Goal: Communication & Community: Answer question/provide support

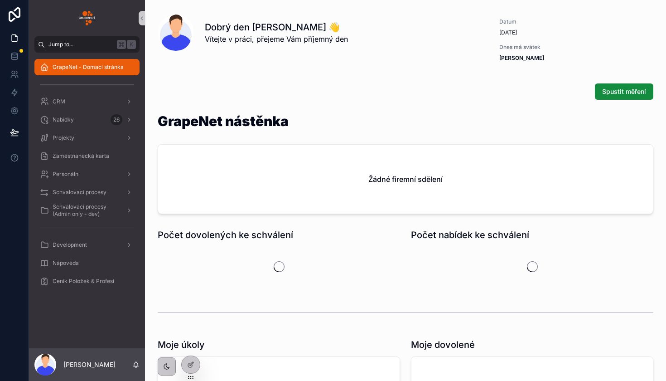
click at [94, 46] on span "Jump to..." at bounding box center [80, 44] width 65 height 7
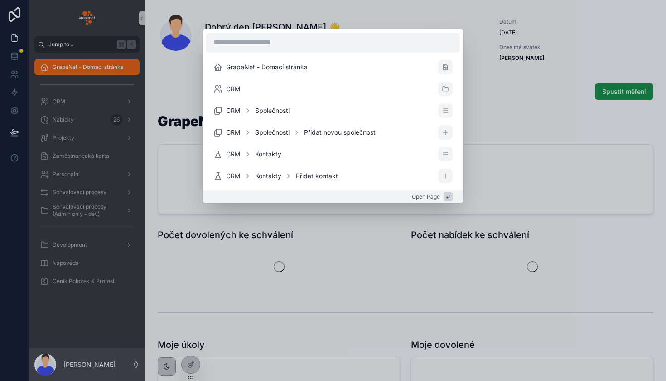
type input "*"
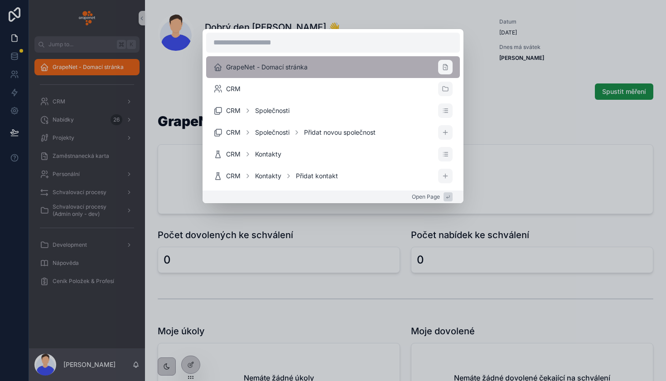
click at [95, 168] on div "GrapeNet - Domací stránka CRM CRM Společnosti CRM Společnosti Přidat novou spol…" at bounding box center [333, 190] width 666 height 381
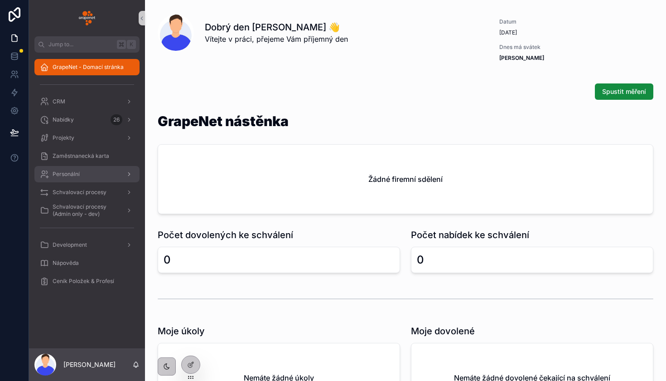
click at [92, 178] on div "Personální" at bounding box center [87, 174] width 94 height 14
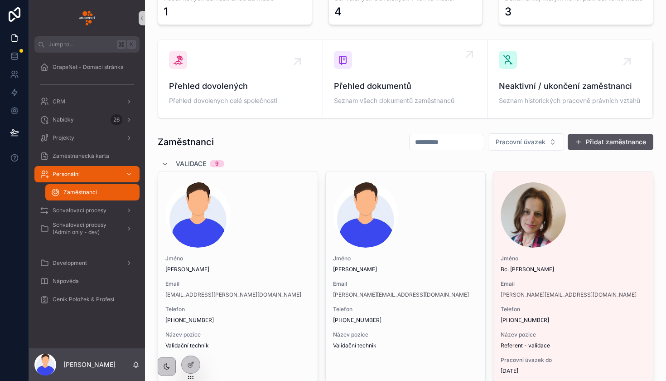
scroll to position [58, 0]
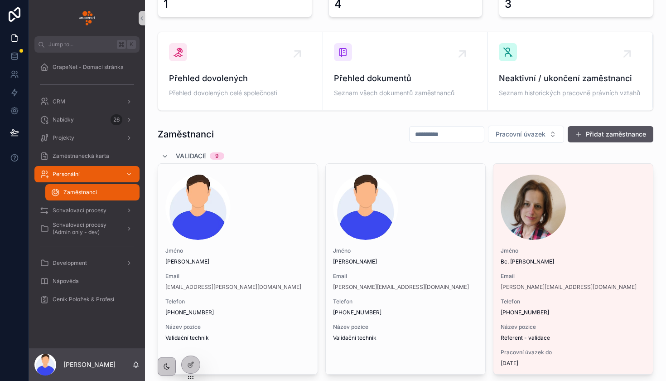
click at [426, 132] on input "scrollable content" at bounding box center [447, 134] width 74 height 13
type input "***"
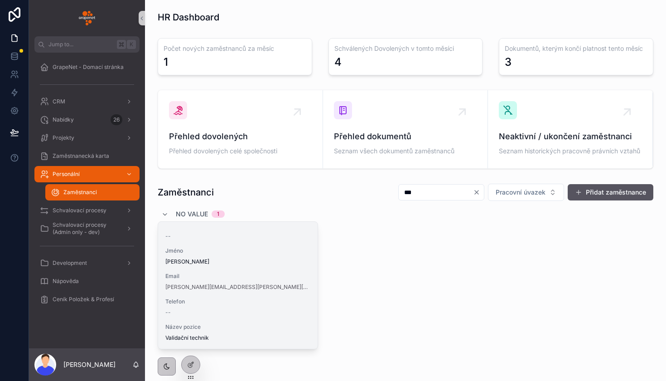
click at [272, 241] on div "-- Jméno Robert Lalík Email robert.lalik@grapenet.cz Telefon -- Název pozice Va…" at bounding box center [237, 285] width 159 height 127
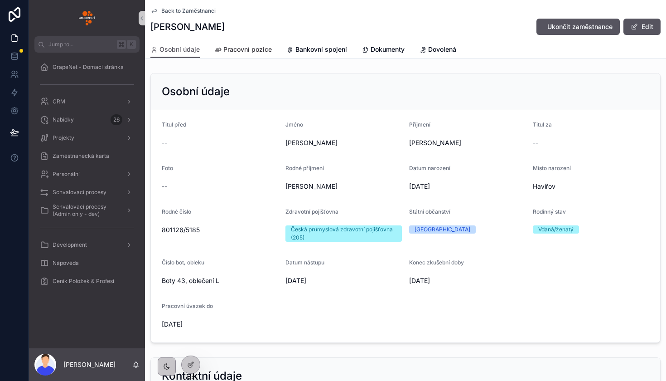
click at [254, 51] on span "Pracovní pozice" at bounding box center [247, 49] width 48 height 9
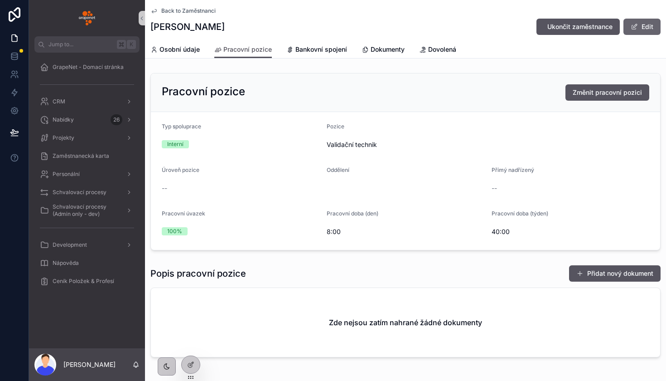
click at [654, 33] on button "Edit" at bounding box center [641, 27] width 37 height 16
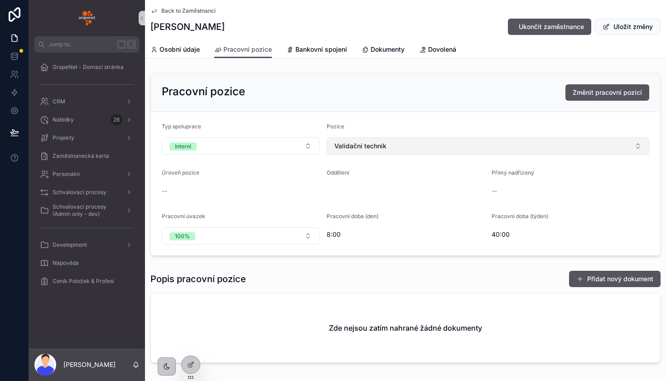
click at [360, 152] on button "Validační technik" at bounding box center [488, 145] width 323 height 17
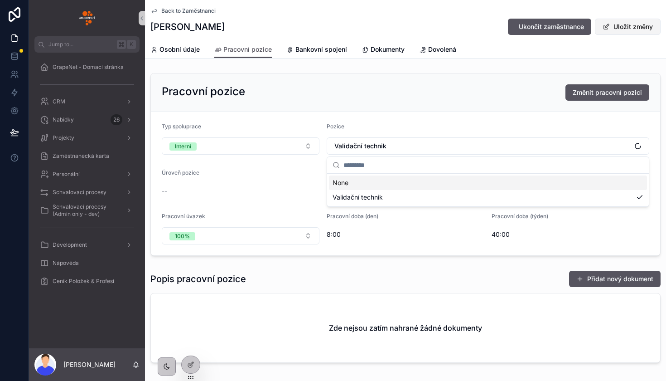
click at [631, 26] on button "Uložit změny" at bounding box center [628, 27] width 66 height 16
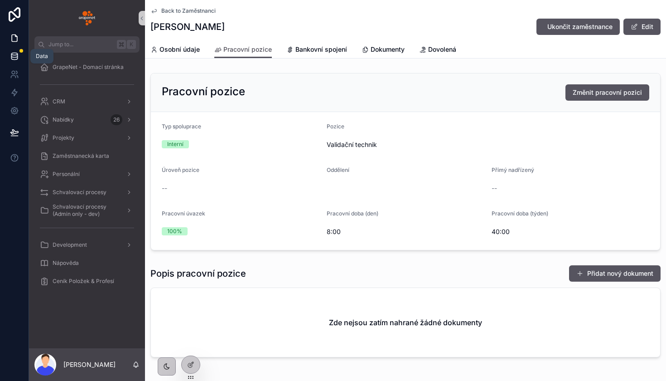
click at [21, 59] on link at bounding box center [14, 56] width 29 height 18
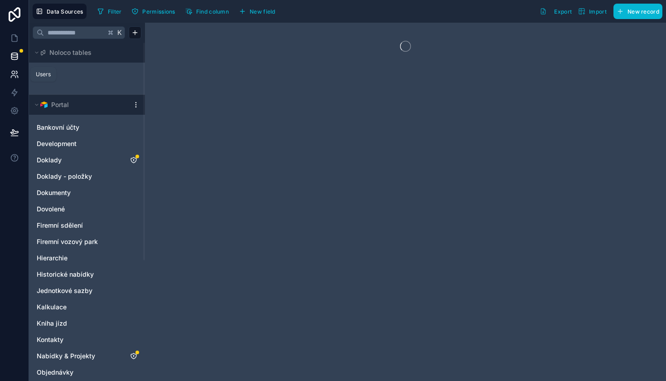
click at [15, 74] on icon at bounding box center [14, 74] width 9 height 9
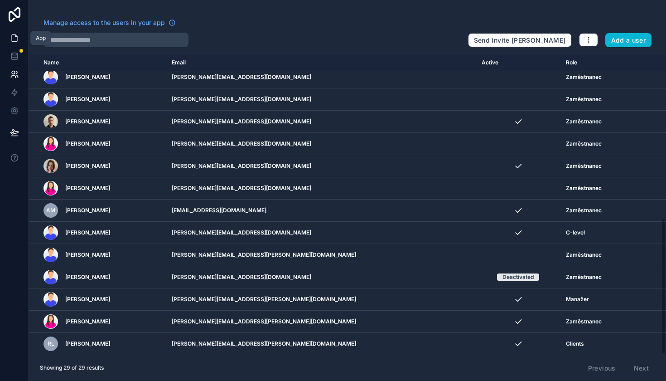
click at [18, 43] on link at bounding box center [14, 38] width 29 height 18
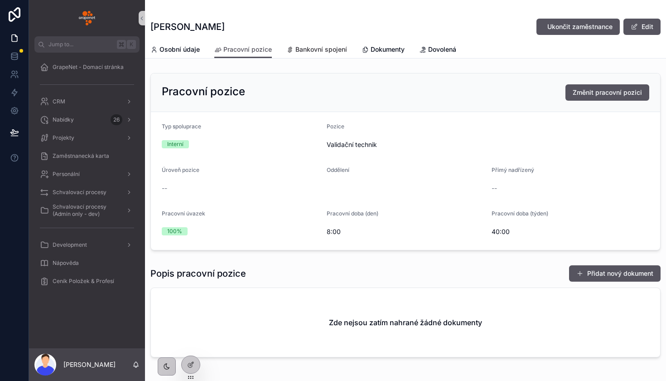
click at [334, 48] on span "Bankovní spojení" at bounding box center [321, 49] width 52 height 9
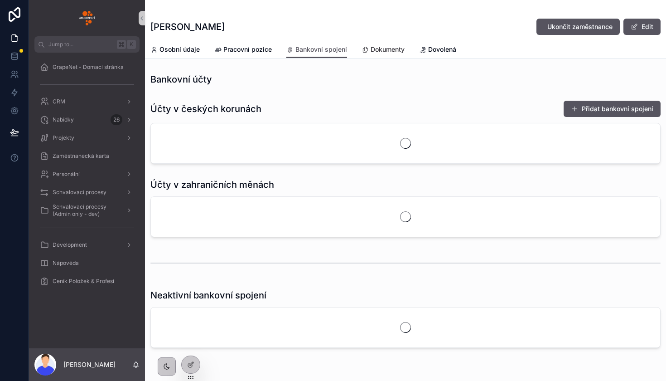
click at [381, 46] on span "Dokumenty" at bounding box center [388, 49] width 34 height 9
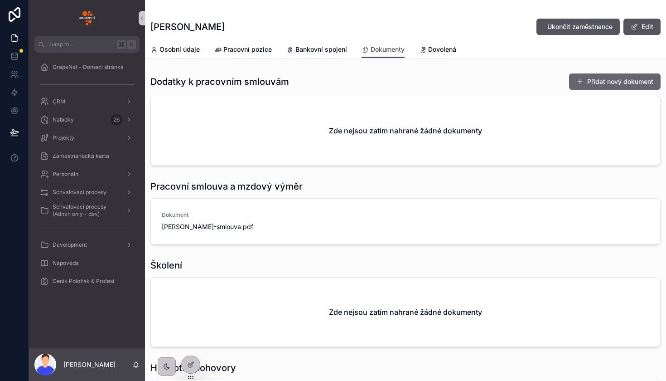
click at [617, 82] on button "Přidat nový dokument" at bounding box center [615, 81] width 92 height 16
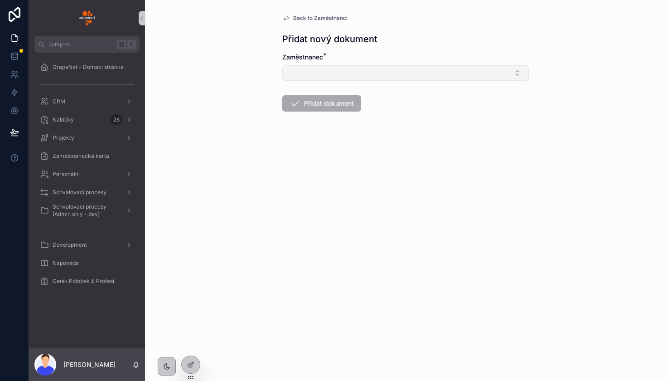
click at [373, 72] on button "Select Button" at bounding box center [405, 72] width 246 height 15
click at [310, 18] on span "Back to Zaměstnanci" at bounding box center [320, 17] width 54 height 7
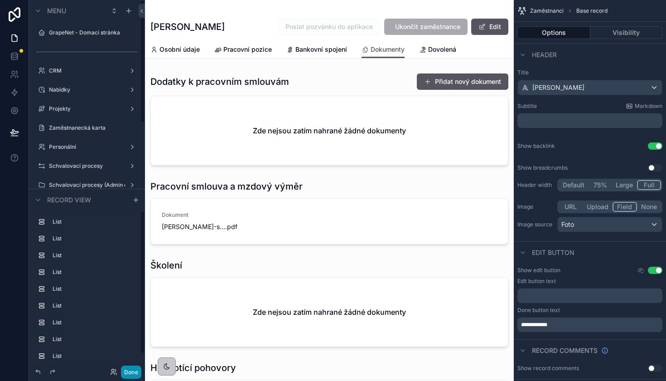
click at [132, 376] on button "Done" at bounding box center [131, 371] width 20 height 13
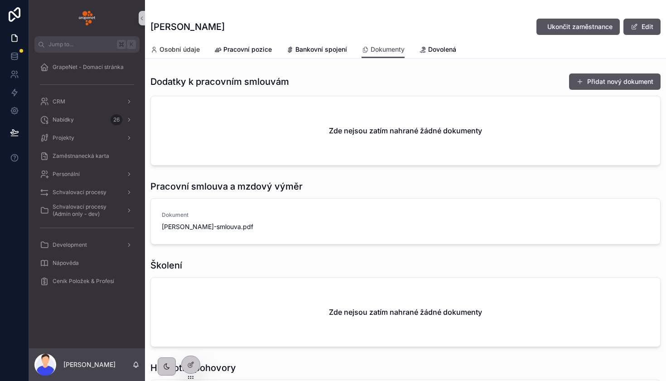
click at [182, 49] on span "Osobní údaje" at bounding box center [179, 49] width 40 height 9
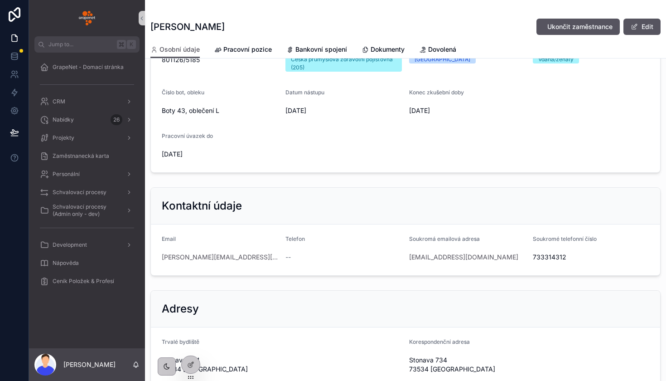
scroll to position [160, 0]
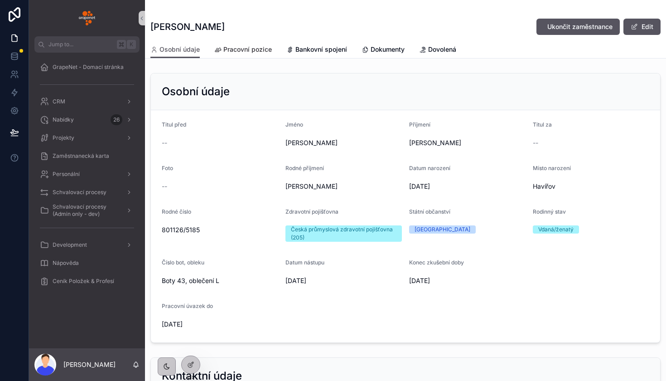
click at [232, 46] on link "Pracovní pozice" at bounding box center [243, 50] width 58 height 18
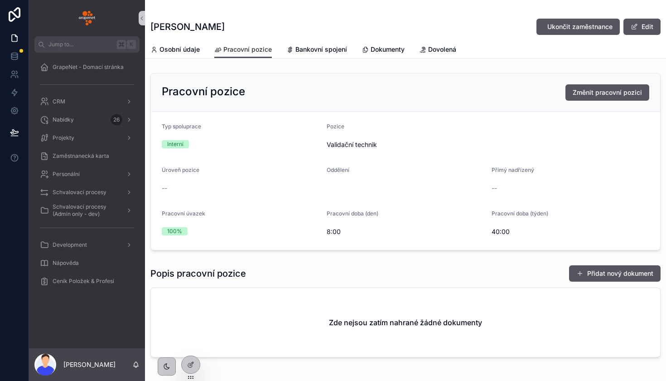
click at [220, 50] on icon "scrollable content" at bounding box center [217, 49] width 7 height 7
click at [645, 28] on button "Edit" at bounding box center [641, 27] width 37 height 16
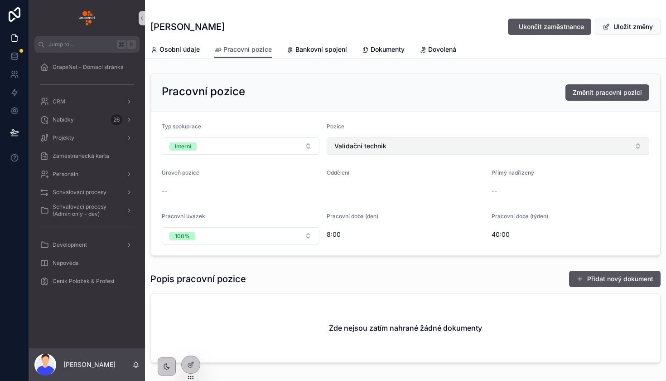
click at [394, 147] on button "Validační technik" at bounding box center [488, 145] width 323 height 17
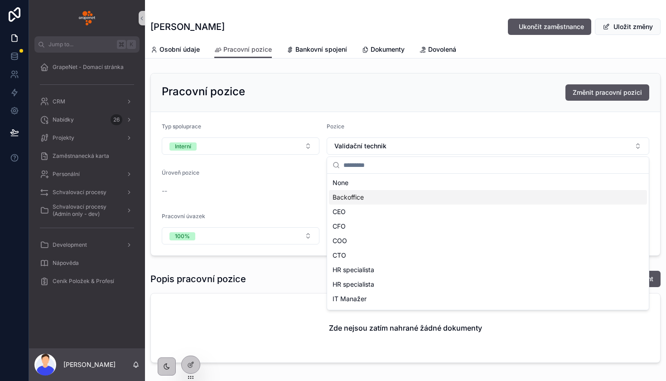
type input "*"
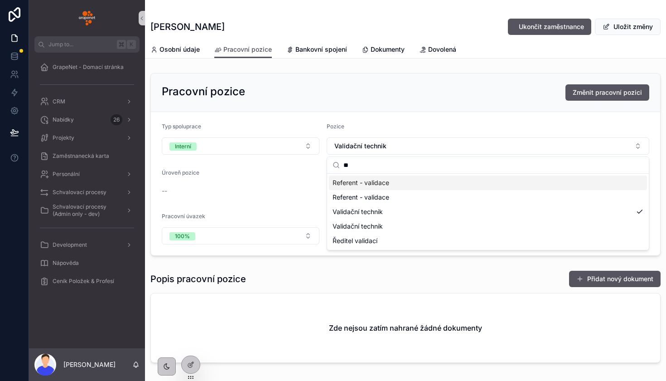
type input "*"
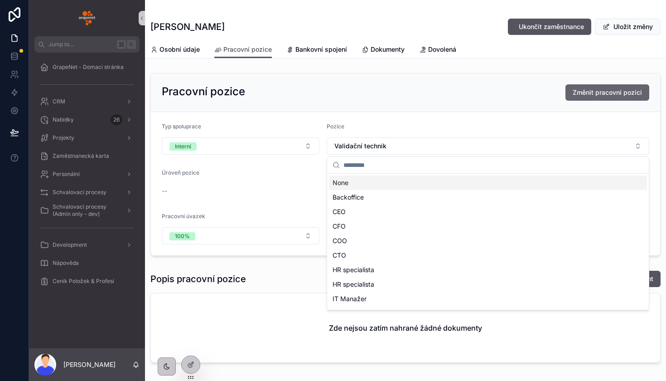
click at [612, 99] on button "Změnit pracovní pozici" at bounding box center [607, 92] width 84 height 16
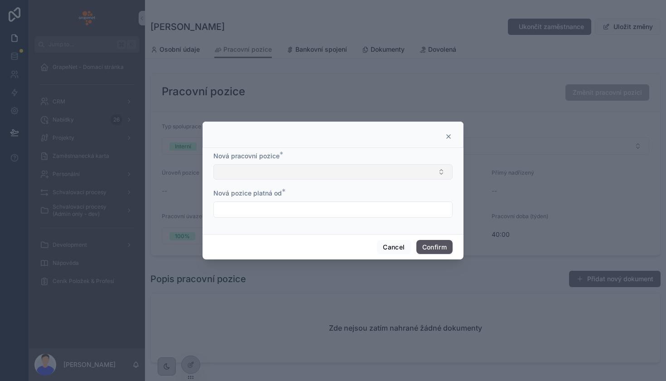
click at [360, 173] on button "Select Button" at bounding box center [332, 171] width 239 height 15
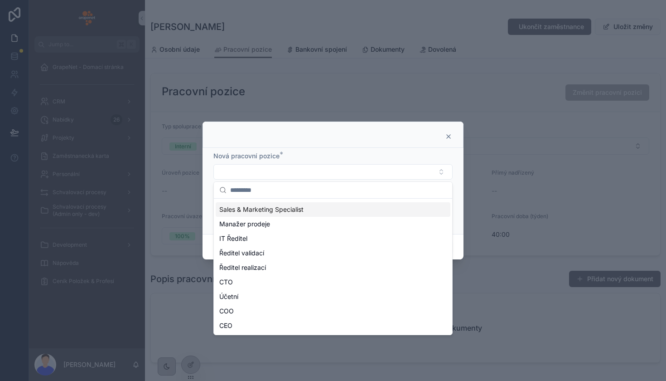
scroll to position [216, 0]
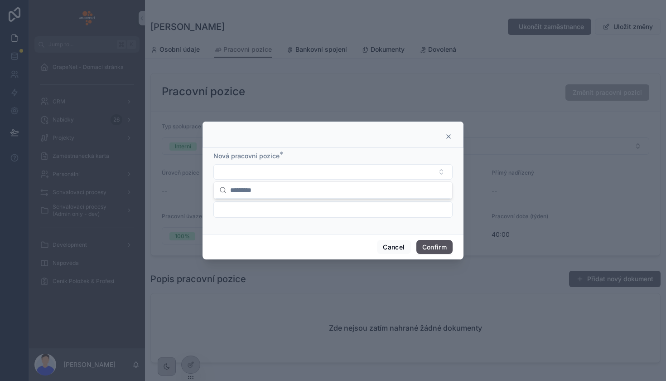
click at [447, 134] on icon at bounding box center [448, 136] width 7 height 7
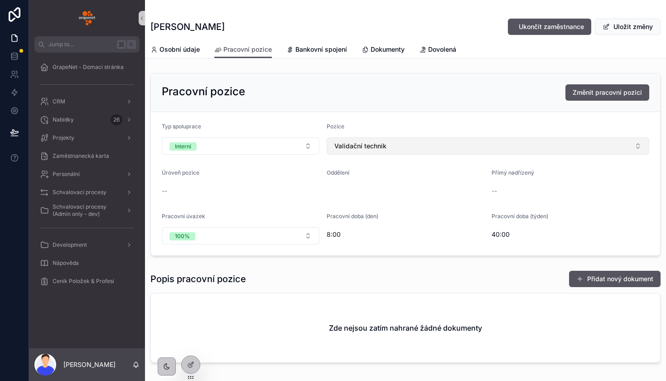
click at [470, 142] on button "Validační technik" at bounding box center [488, 145] width 323 height 17
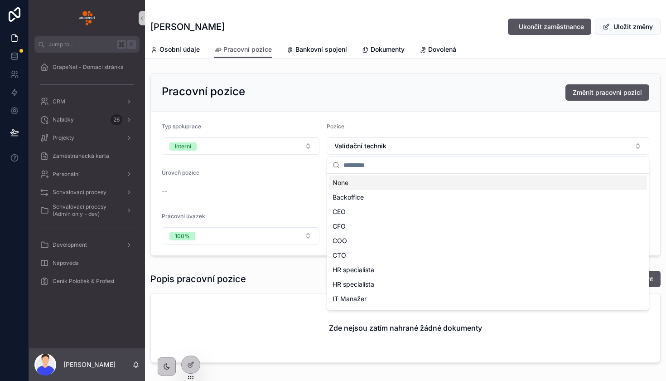
click at [495, 110] on div "Pracovní pozice Změnit pracovní pozici" at bounding box center [405, 92] width 509 height 39
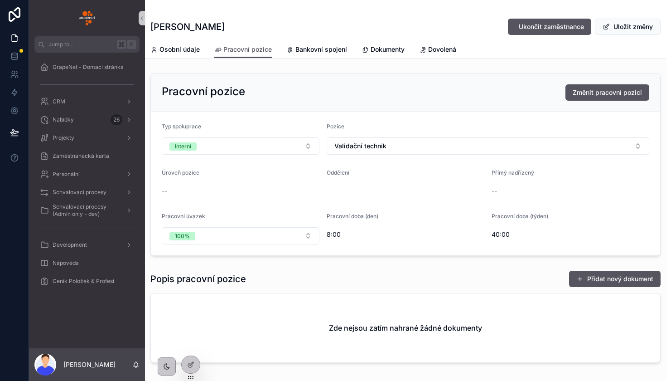
click at [597, 1] on div "Robert Lalík Ukončit zaměstnance Uložit změny" at bounding box center [405, 20] width 510 height 41
click at [448, 154] on button "Validační technik" at bounding box center [488, 145] width 323 height 17
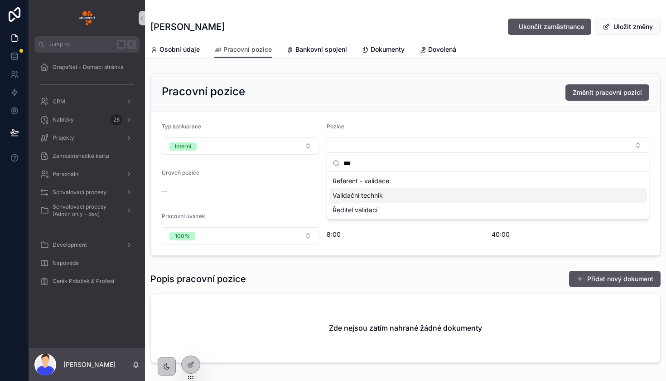
type input "***"
click at [412, 194] on div "Validační technik" at bounding box center [488, 195] width 318 height 14
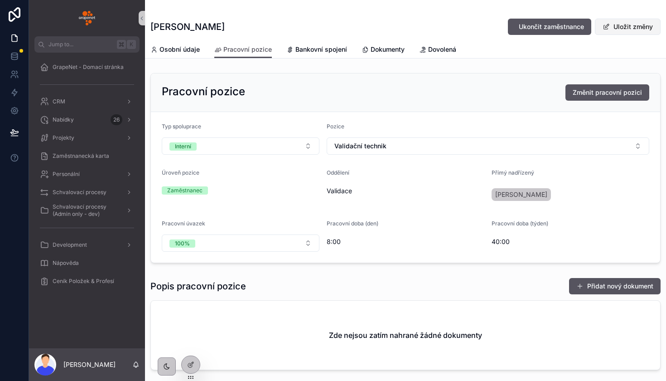
click at [646, 33] on button "Uložit změny" at bounding box center [628, 27] width 66 height 16
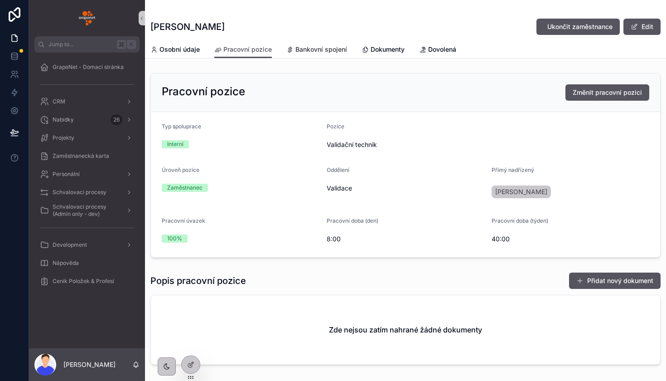
click at [314, 45] on span "Bankovní spojení" at bounding box center [321, 49] width 52 height 9
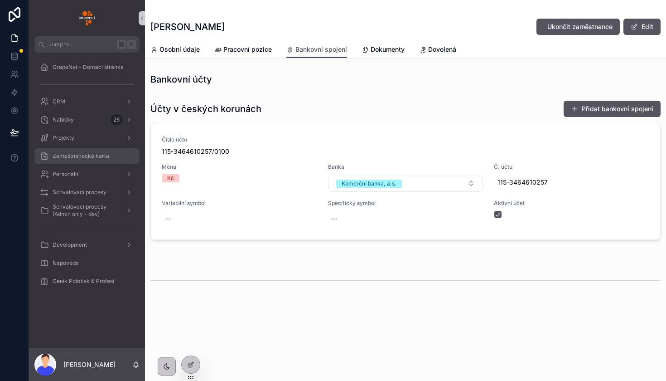
click at [97, 150] on div "Zaměstnanecká karta" at bounding box center [87, 156] width 94 height 14
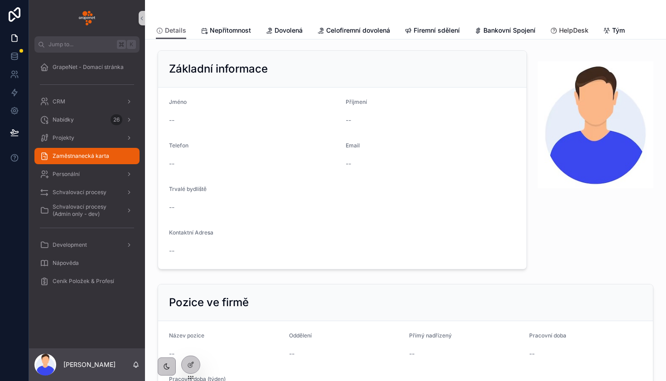
click at [568, 24] on link "HelpDesk" at bounding box center [569, 31] width 39 height 18
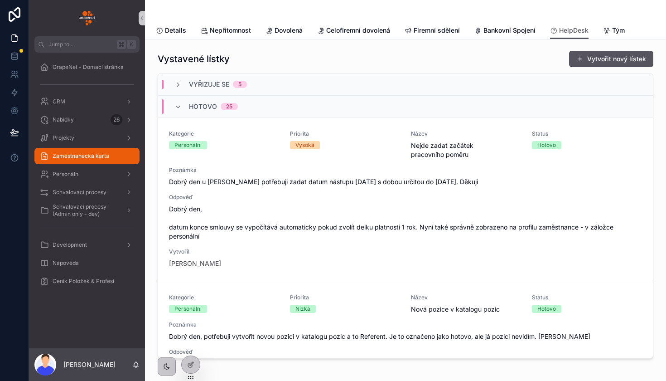
click at [194, 87] on span "Vyřizuje se" at bounding box center [209, 84] width 40 height 9
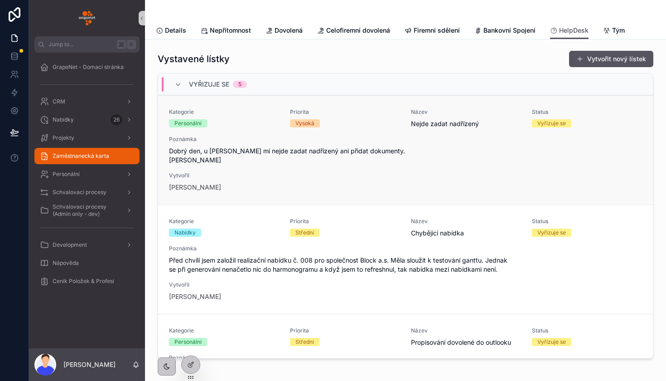
click at [266, 168] on div "Kategorie Personální Priorita Vysoká Název Nejde zadat nadřízený Status Vyřizuj…" at bounding box center [405, 149] width 473 height 83
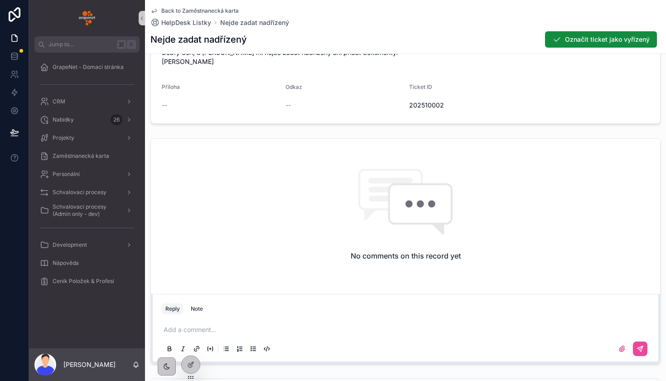
scroll to position [347, 0]
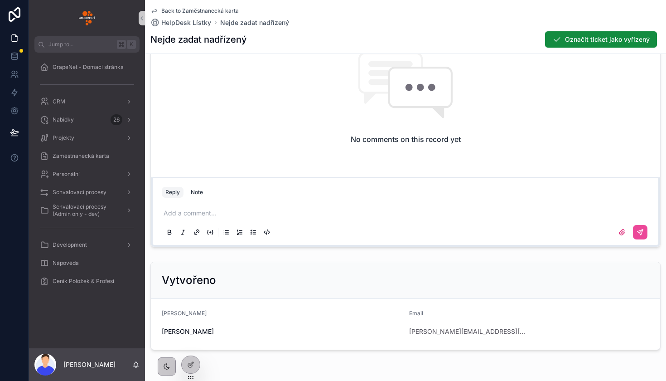
click at [199, 207] on div "Add a comment..." at bounding box center [405, 222] width 487 height 38
click at [189, 225] on div "scrollable content" at bounding box center [405, 232] width 487 height 18
click at [189, 220] on div "Add a comment..." at bounding box center [405, 222] width 487 height 38
click at [196, 212] on p "scrollable content" at bounding box center [407, 212] width 487 height 9
drag, startPoint x: 200, startPoint y: 210, endPoint x: 336, endPoint y: 211, distance: 136.4
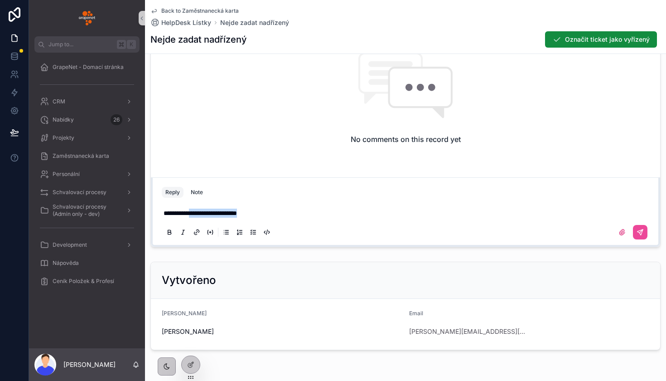
click at [329, 210] on p "**********" at bounding box center [407, 212] width 487 height 9
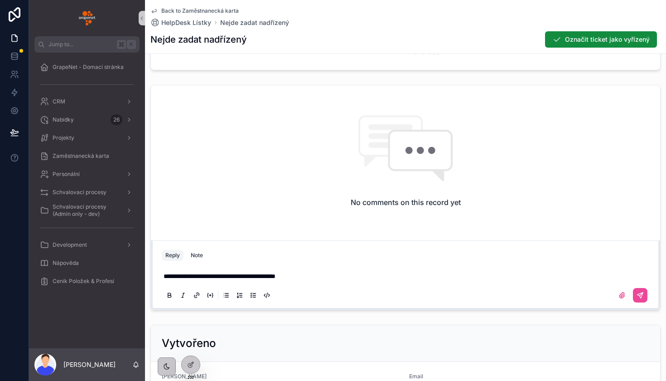
click at [195, 296] on icon "scrollable content" at bounding box center [196, 294] width 7 height 7
click at [620, 294] on icon "scrollable content" at bounding box center [621, 294] width 7 height 7
click at [0, 0] on input "scrollable content" at bounding box center [0, 0] width 0 height 0
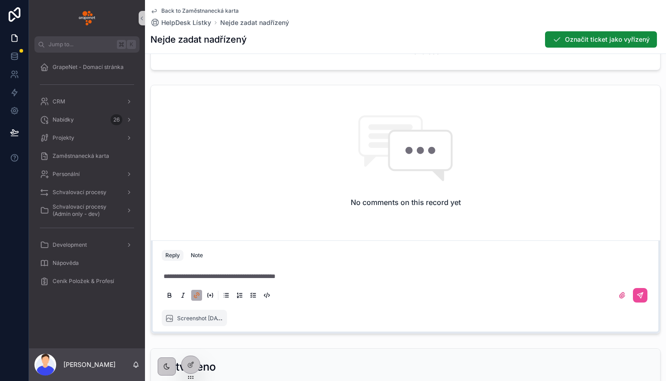
click at [335, 279] on p "**********" at bounding box center [407, 275] width 487 height 9
click at [194, 274] on span "**********" at bounding box center [219, 276] width 110 height 6
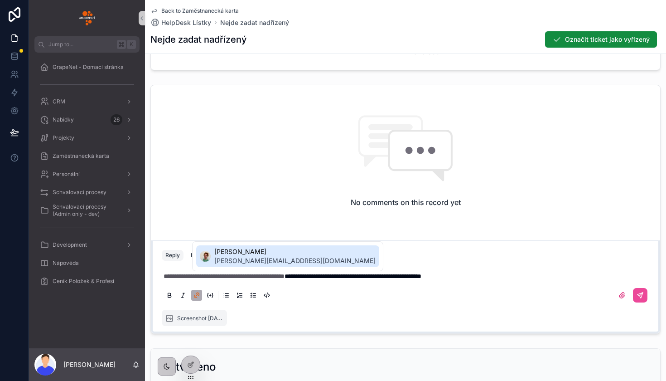
click at [257, 260] on span "[PERSON_NAME][EMAIL_ADDRESS][DOMAIN_NAME]" at bounding box center [294, 260] width 161 height 9
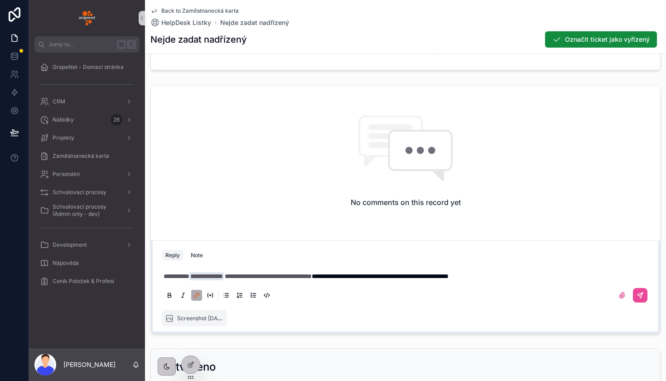
click at [553, 278] on p "**********" at bounding box center [407, 275] width 487 height 9
drag, startPoint x: 501, startPoint y: 277, endPoint x: 543, endPoint y: 277, distance: 42.6
click at [448, 277] on span "**********" at bounding box center [380, 276] width 137 height 6
drag, startPoint x: 560, startPoint y: 276, endPoint x: 633, endPoint y: 276, distance: 72.9
click at [633, 276] on p "**********" at bounding box center [407, 275] width 487 height 9
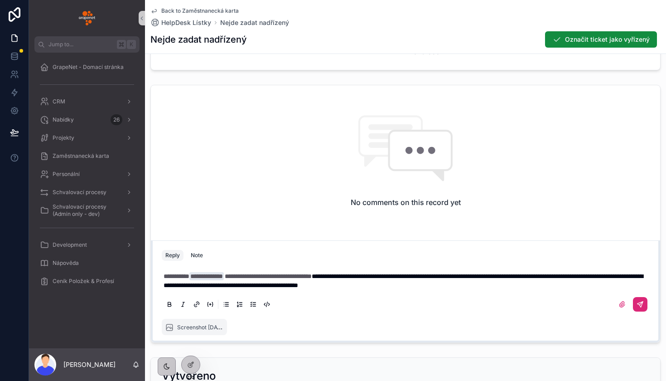
click at [641, 304] on icon "scrollable content" at bounding box center [640, 303] width 7 height 7
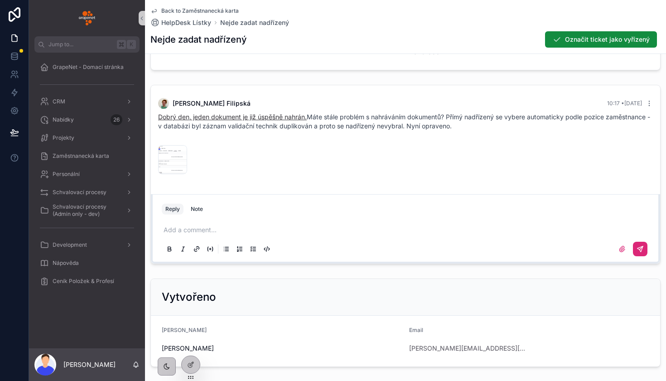
drag, startPoint x: 460, startPoint y: 126, endPoint x: 165, endPoint y: 115, distance: 294.7
click at [165, 115] on div "Dobrý den, jeden dokument je již úspěšně nahrán. Máte stále problém s nahrávání…" at bounding box center [405, 121] width 495 height 18
click at [424, 140] on div "Irena Filipská 10:17 • Today Dobrý den, jeden dokument je již úspěšně nahrán. M…" at bounding box center [406, 137] width 506 height 91
drag, startPoint x: 463, startPoint y: 125, endPoint x: 155, endPoint y: 117, distance: 307.7
click at [155, 117] on div "Irena Filipská 10:17 • Today Dobrý den, jeden dokument je již úspěšně nahrán. M…" at bounding box center [406, 137] width 506 height 91
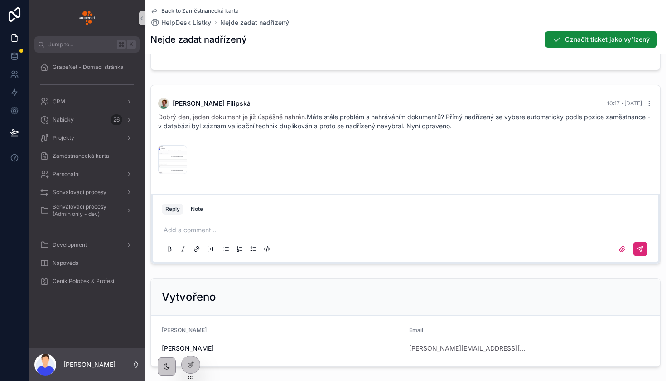
copy span "Dobrý den, jeden dokument je již úspěšně nahrán. Máte stále problém s nahrávání…"
click at [647, 104] on icon "scrollable content" at bounding box center [649, 103] width 7 height 7
click at [638, 90] on span "Delete comment" at bounding box center [638, 86] width 43 height 7
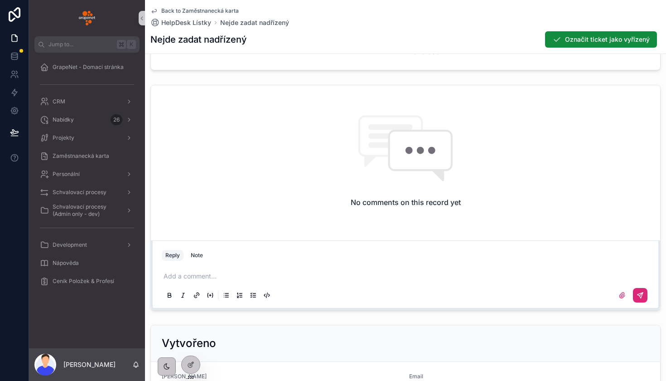
click at [237, 277] on p "scrollable content" at bounding box center [407, 275] width 487 height 9
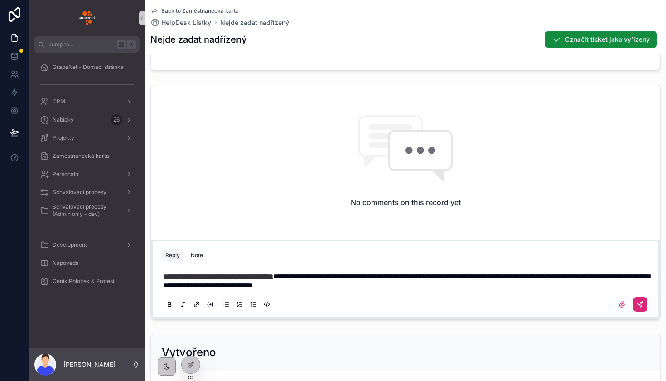
click at [208, 276] on span "**********" at bounding box center [219, 276] width 110 height 6
click at [215, 279] on span "**********" at bounding box center [219, 276] width 110 height 6
click at [199, 277] on span "**********" at bounding box center [219, 276] width 110 height 6
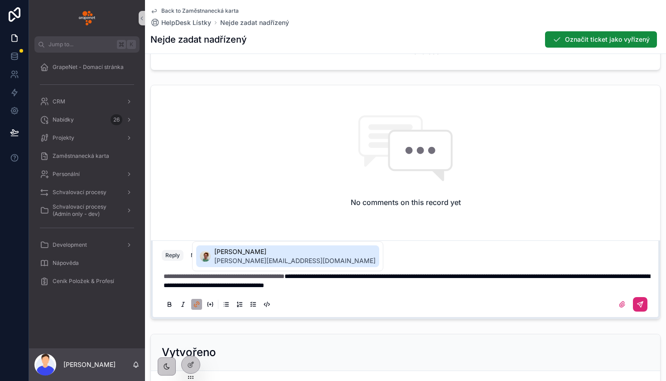
click at [266, 247] on span "[PERSON_NAME]" at bounding box center [294, 251] width 161 height 9
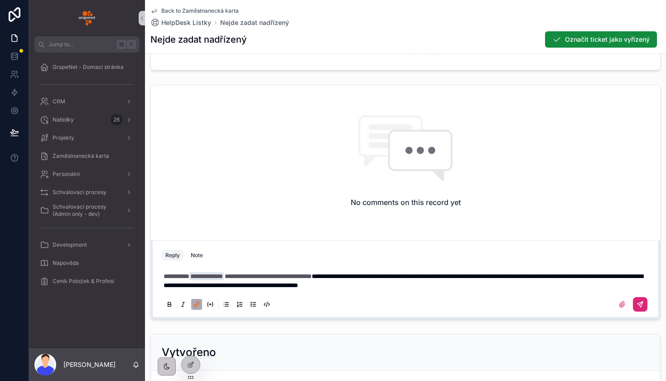
click at [548, 288] on p "**********" at bounding box center [407, 280] width 487 height 18
click at [618, 303] on label "scrollable content" at bounding box center [622, 304] width 14 height 14
click at [0, 0] on input "scrollable content" at bounding box center [0, 0] width 0 height 0
click at [243, 278] on span "**********" at bounding box center [268, 276] width 87 height 6
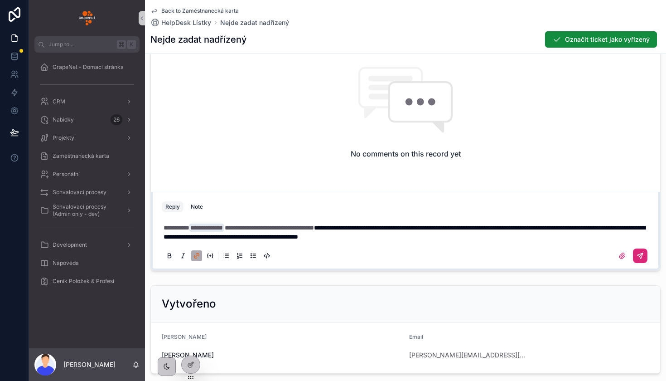
scroll to position [350, 0]
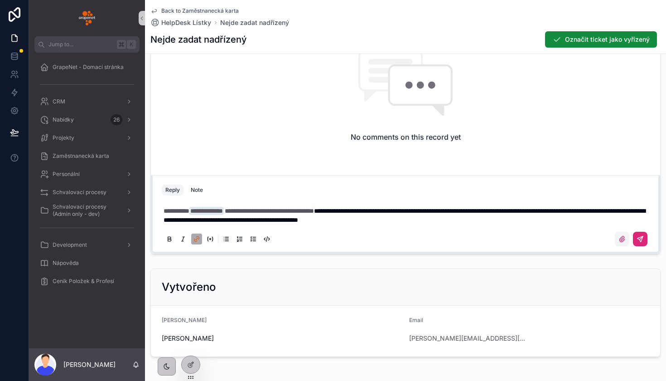
click at [624, 244] on label "scrollable content" at bounding box center [622, 238] width 14 height 14
click at [0, 0] on input "scrollable content" at bounding box center [0, 0] width 0 height 0
click at [219, 208] on span "**********" at bounding box center [206, 211] width 34 height 8
click at [310, 211] on span "**********" at bounding box center [269, 210] width 89 height 6
click at [198, 245] on div "scrollable content" at bounding box center [405, 239] width 487 height 18
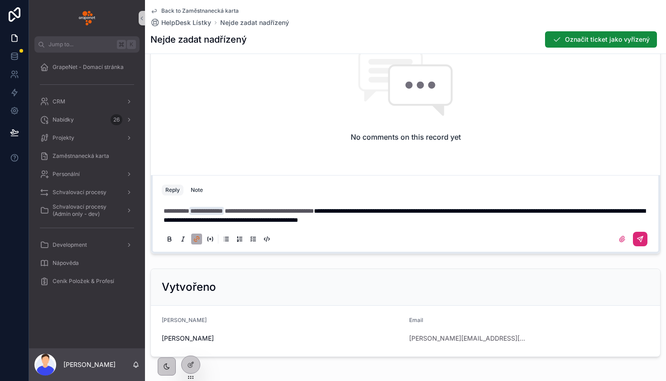
click at [198, 241] on icon "scrollable content" at bounding box center [196, 238] width 7 height 7
click at [579, 226] on div "**********" at bounding box center [405, 224] width 487 height 47
click at [564, 225] on div "**********" at bounding box center [405, 224] width 487 height 47
click at [551, 224] on div "**********" at bounding box center [405, 224] width 487 height 47
click at [528, 217] on p "**********" at bounding box center [407, 215] width 487 height 18
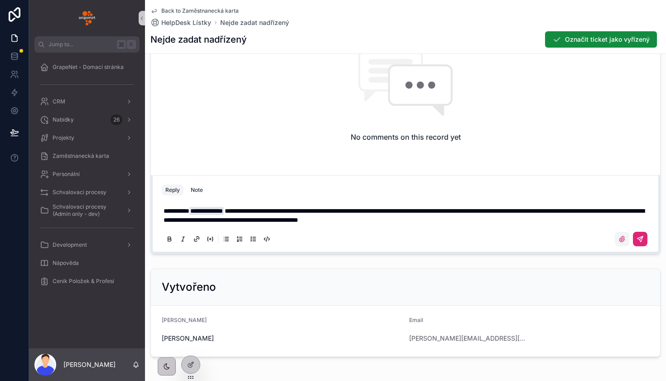
click at [624, 236] on icon "scrollable content" at bounding box center [621, 238] width 5 height 5
click at [0, 0] on input "scrollable content" at bounding box center [0, 0] width 0 height 0
click at [625, 239] on icon "scrollable content" at bounding box center [621, 238] width 7 height 7
click at [0, 0] on input "scrollable content" at bounding box center [0, 0] width 0 height 0
click at [645, 241] on button "scrollable content" at bounding box center [640, 238] width 14 height 14
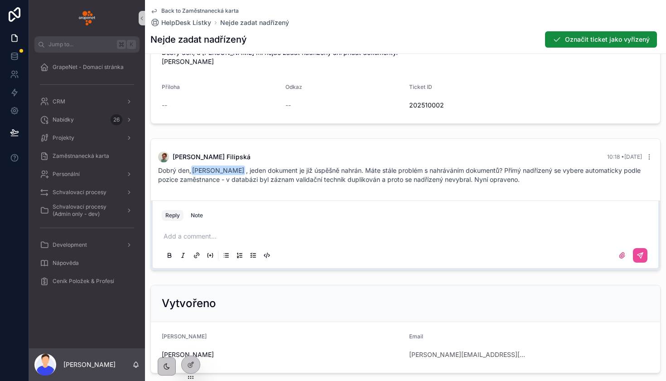
scroll to position [231, 0]
click at [651, 157] on icon "scrollable content" at bounding box center [649, 157] width 7 height 7
click at [646, 159] on icon "scrollable content" at bounding box center [649, 157] width 7 height 7
click at [632, 138] on span "Delete comment" at bounding box center [638, 140] width 43 height 7
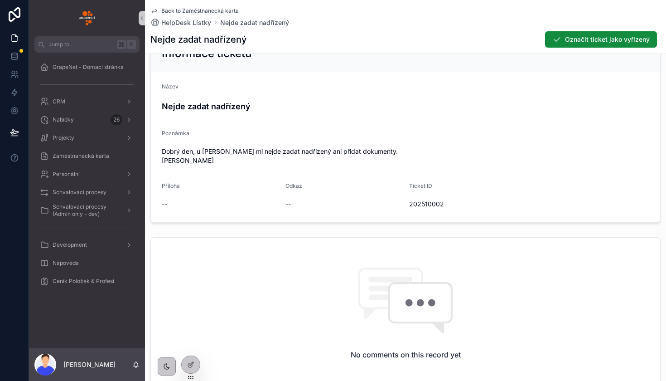
click at [212, 10] on span "Back to Zaměstnanecká karta" at bounding box center [199, 10] width 77 height 7
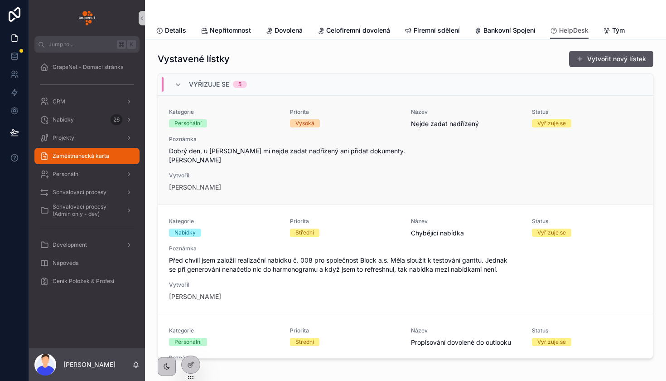
click at [387, 179] on div "Kategorie Personální Priorita Vysoká Název Nejde zadat nadřízený Status Vyřizuj…" at bounding box center [405, 149] width 473 height 83
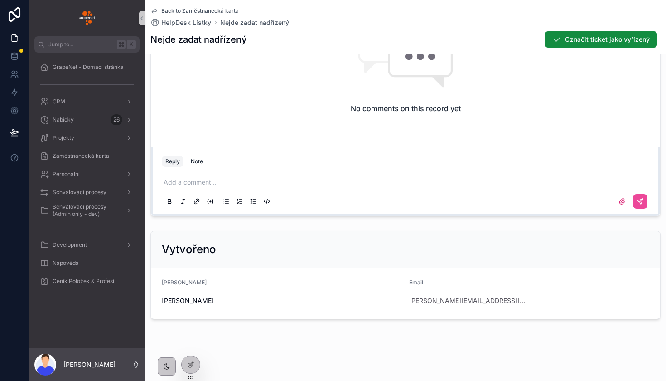
scroll to position [378, 0]
click at [259, 176] on div "Add a comment..." at bounding box center [405, 191] width 487 height 38
click at [218, 185] on p "scrollable content" at bounding box center [407, 182] width 487 height 9
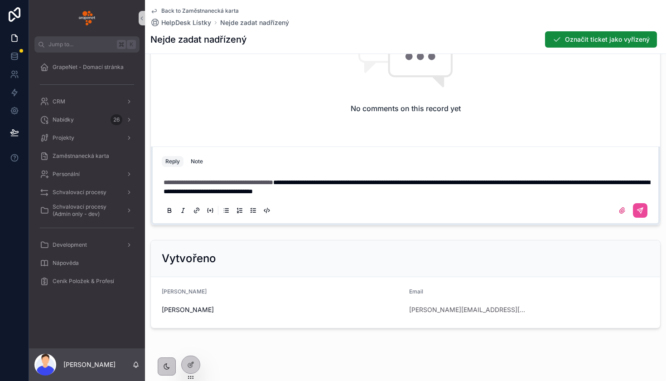
click at [313, 184] on span "**********" at bounding box center [407, 186] width 486 height 15
drag, startPoint x: 314, startPoint y: 184, endPoint x: 157, endPoint y: 181, distance: 157.2
click at [157, 181] on div "**********" at bounding box center [405, 196] width 498 height 54
drag, startPoint x: 162, startPoint y: 181, endPoint x: 193, endPoint y: 182, distance: 31.3
click at [193, 182] on div "**********" at bounding box center [405, 195] width 487 height 47
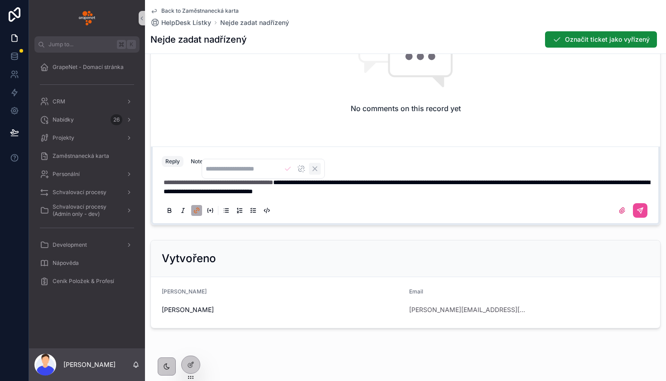
click at [319, 170] on icon "Cancel" at bounding box center [315, 168] width 8 height 8
click at [194, 209] on icon "scrollable content" at bounding box center [196, 210] width 7 height 7
click at [197, 205] on button "scrollable content" at bounding box center [196, 210] width 11 height 11
drag, startPoint x: 313, startPoint y: 183, endPoint x: 165, endPoint y: 182, distance: 148.6
click at [164, 182] on p "**********" at bounding box center [407, 187] width 487 height 18
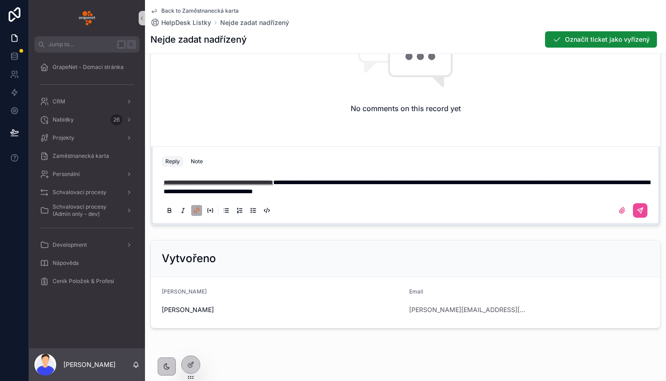
click at [165, 182] on span "**********" at bounding box center [219, 182] width 110 height 6
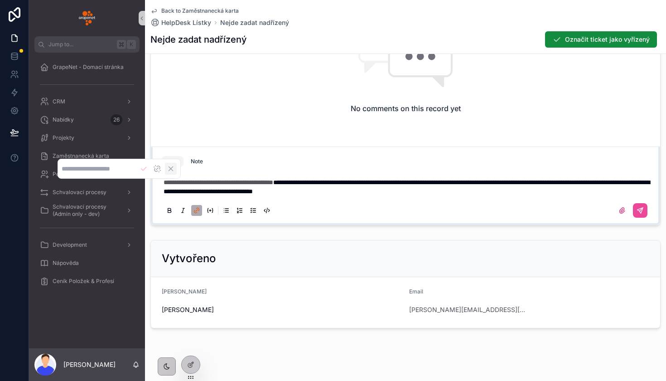
click at [173, 170] on icon "Cancel" at bounding box center [171, 168] width 4 height 4
click at [203, 210] on div "scrollable content" at bounding box center [218, 210] width 109 height 11
click at [196, 210] on icon "scrollable content" at bounding box center [196, 210] width 7 height 7
click at [504, 193] on p "**********" at bounding box center [407, 187] width 487 height 18
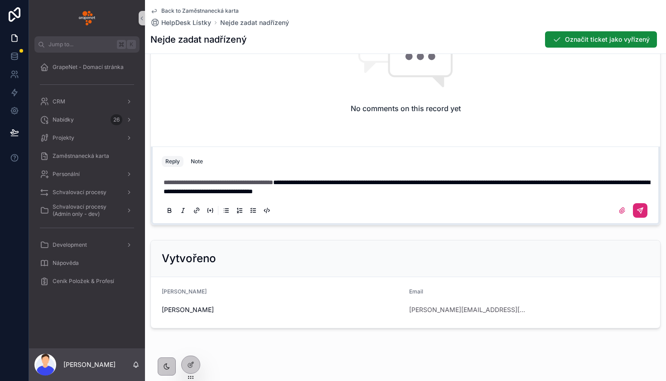
click at [641, 209] on icon "scrollable content" at bounding box center [641, 208] width 3 height 3
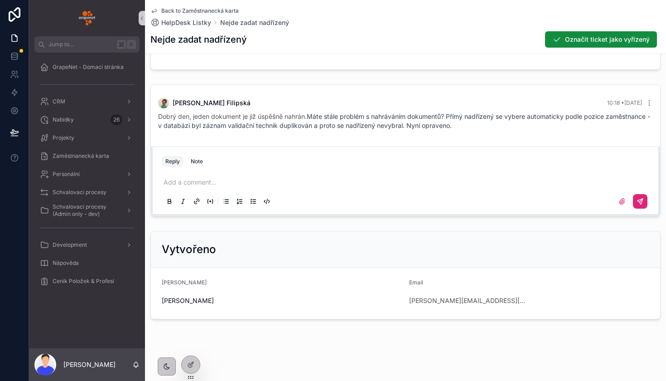
scroll to position [285, 0]
click at [654, 104] on div "Irena Filipská 10:18 • Today Dobrý den, jeden dokument je již úspěšně nahrán. M…" at bounding box center [406, 113] width 506 height 43
click at [651, 104] on icon "scrollable content" at bounding box center [649, 102] width 7 height 7
click at [647, 102] on icon "scrollable content" at bounding box center [649, 102] width 7 height 7
click at [628, 90] on span "Delete comment" at bounding box center [638, 86] width 43 height 7
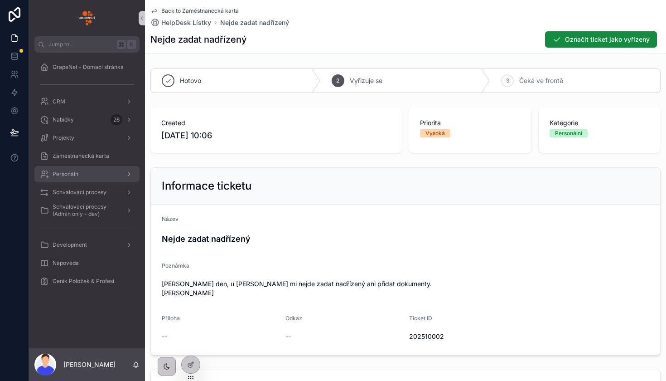
click at [89, 178] on div "Personální" at bounding box center [87, 174] width 94 height 14
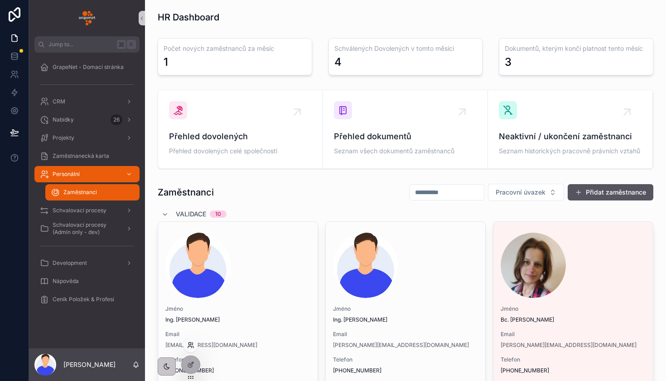
click at [193, 344] on icon at bounding box center [190, 344] width 7 height 7
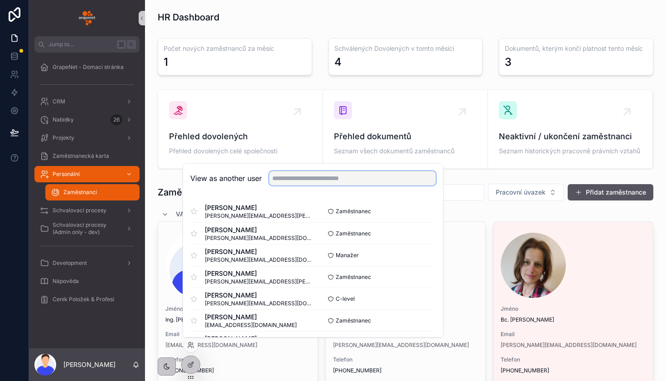
click at [301, 183] on input "text" at bounding box center [352, 178] width 167 height 14
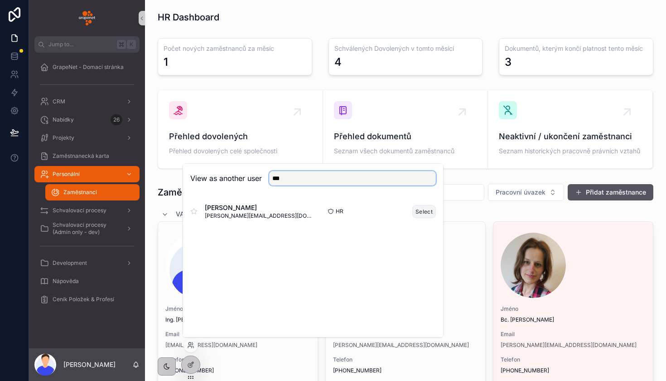
type input "***"
click at [418, 207] on button "Select" at bounding box center [424, 211] width 24 height 13
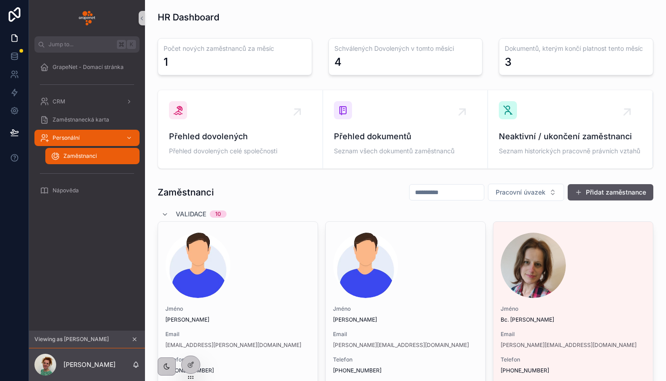
click at [334, 187] on div "Zaměstnanci Pracovní úvazek Přidat zaměstnance" at bounding box center [406, 192] width 496 height 18
click at [408, 130] on div "Přehled dokumentů Seznam všech dokumentů zaměstnanců" at bounding box center [405, 129] width 143 height 56
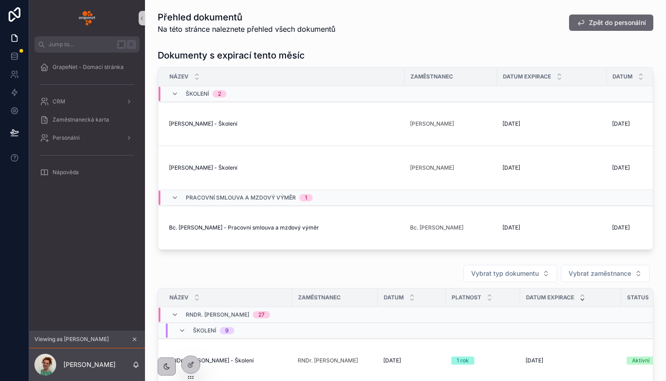
click at [607, 23] on span "Zpět do personální" at bounding box center [617, 22] width 57 height 9
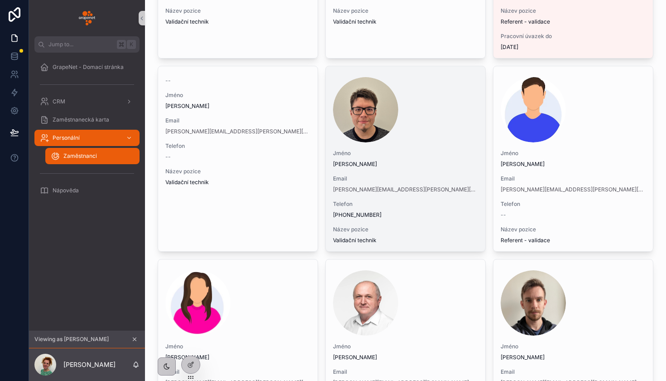
scroll to position [365, 0]
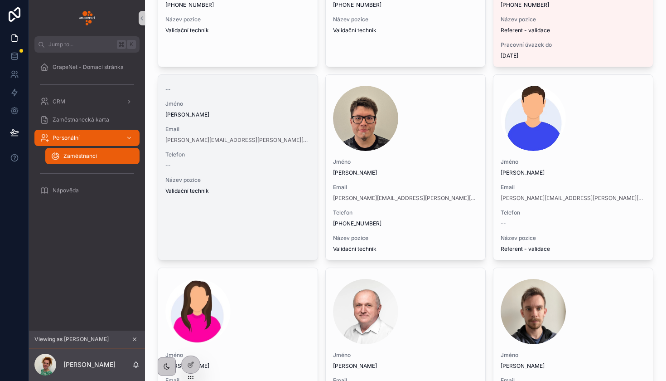
click at [298, 182] on span "Název pozice" at bounding box center [237, 179] width 145 height 7
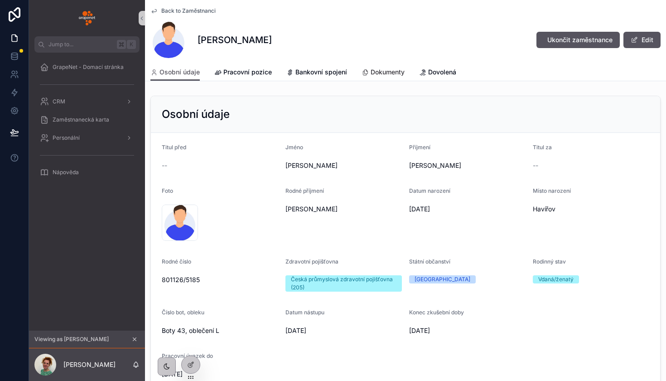
click at [373, 69] on span "Dokumenty" at bounding box center [388, 72] width 34 height 9
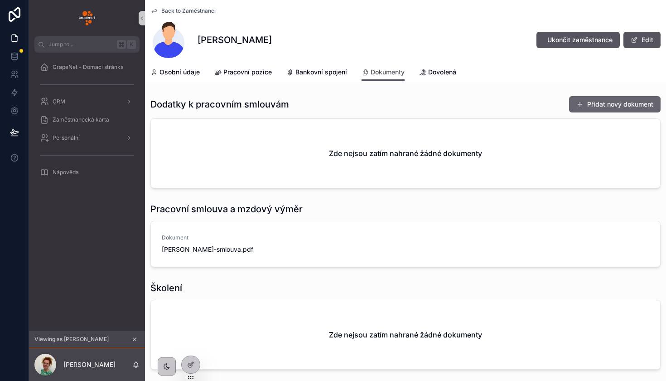
click at [598, 102] on button "Přidat nový dokument" at bounding box center [615, 104] width 92 height 16
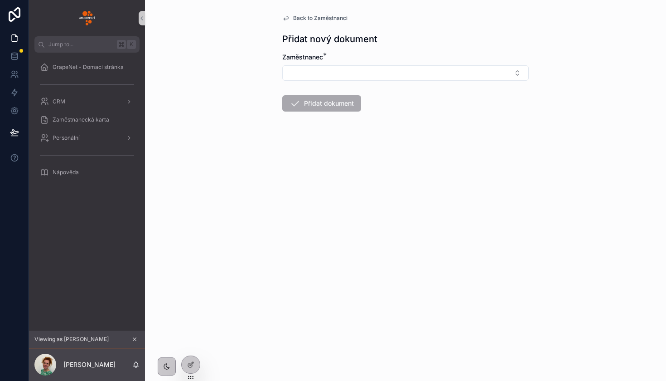
click at [400, 60] on div "Zaměstnanec *" at bounding box center [405, 57] width 246 height 9
click at [393, 70] on button "Select Button" at bounding box center [405, 72] width 246 height 15
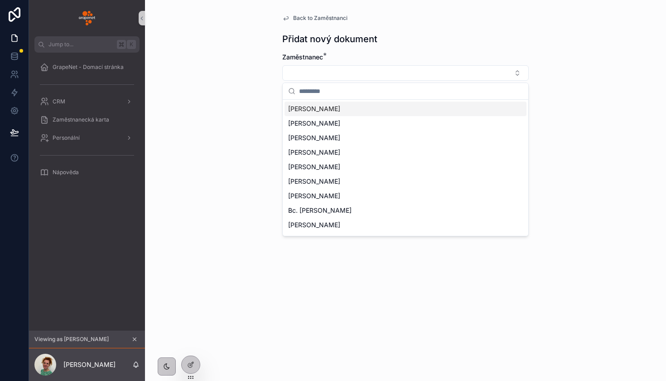
click at [349, 111] on div "Robert Lalík" at bounding box center [406, 108] width 242 height 14
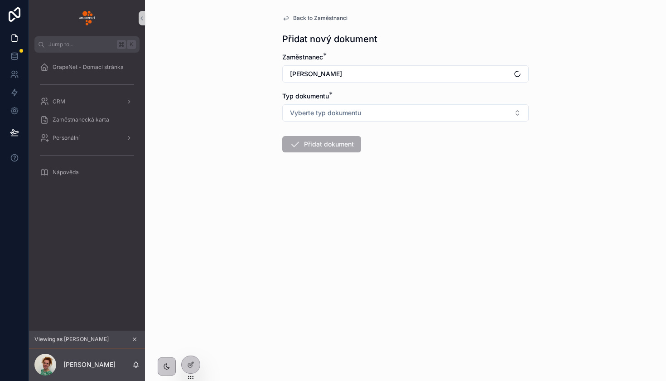
click at [349, 111] on span "Vyberte typ dokumentu" at bounding box center [325, 112] width 71 height 9
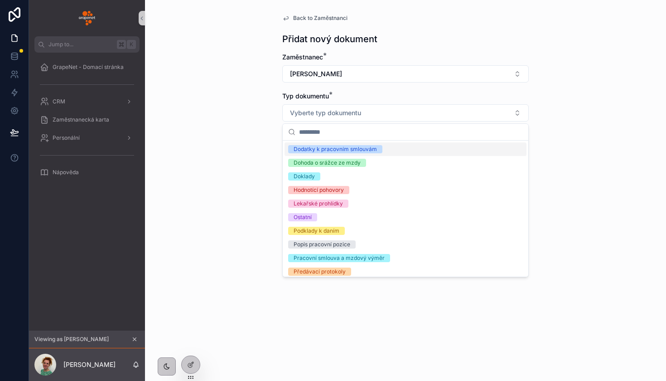
click at [345, 148] on div "Dodatky k pracovním smlouvám" at bounding box center [335, 149] width 83 height 8
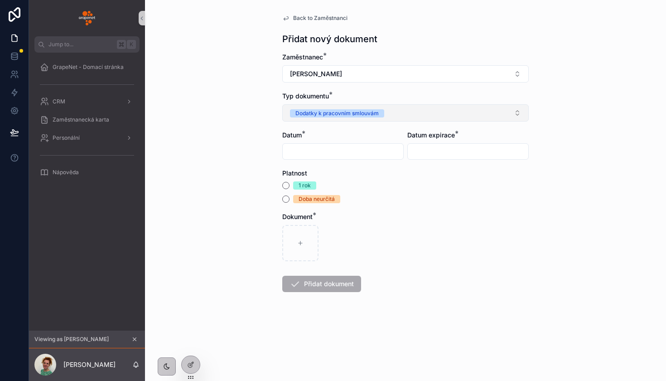
click at [371, 114] on div "Dodatky k pracovním smlouvám" at bounding box center [336, 113] width 83 height 8
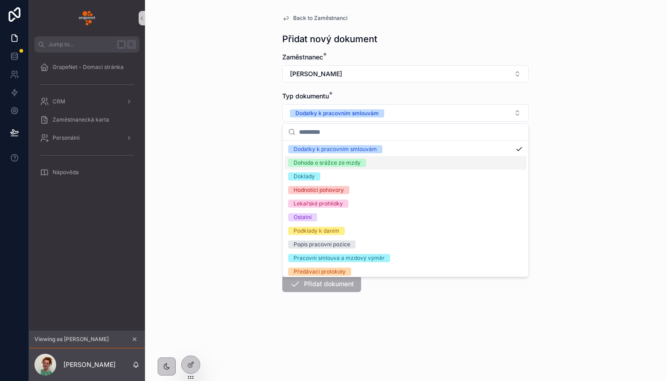
click at [358, 160] on div "Dohoda o srážce ze mzdy" at bounding box center [327, 163] width 67 height 8
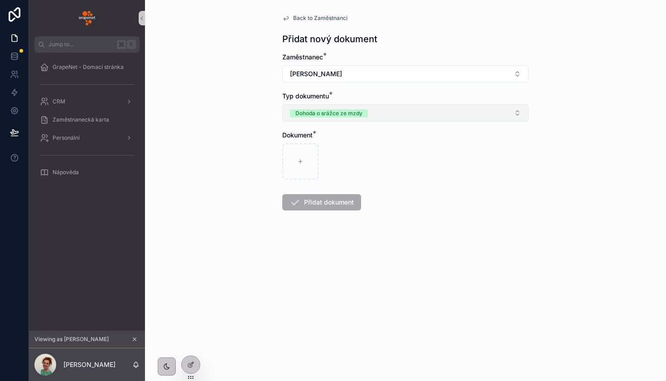
click at [402, 119] on button "Dohoda o srážce ze mzdy" at bounding box center [405, 112] width 246 height 17
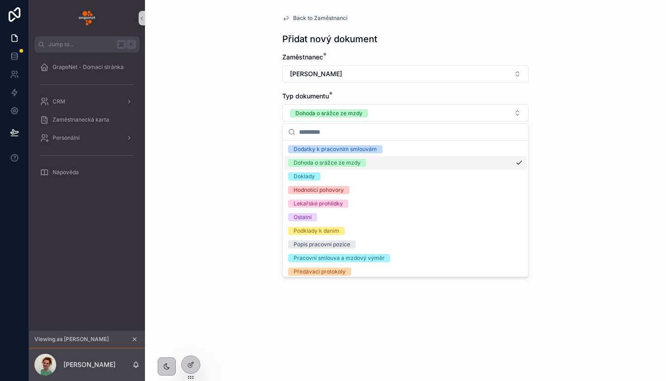
click at [368, 164] on div "Dohoda o srážce ze mzdy" at bounding box center [406, 163] width 242 height 14
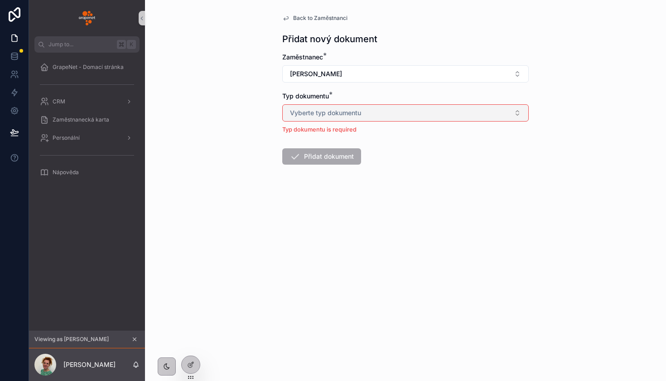
click at [373, 116] on button "Vyberte typ dokumentu" at bounding box center [405, 112] width 246 height 17
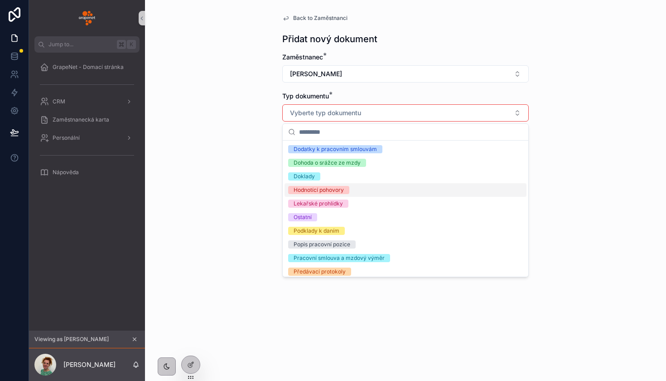
click at [342, 185] on div "Hodnotící pohovory" at bounding box center [406, 190] width 242 height 14
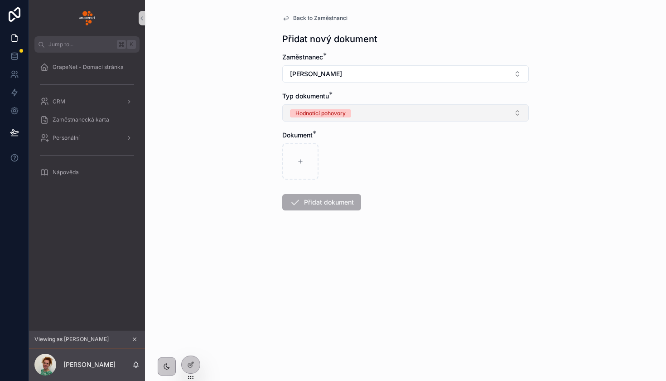
click at [387, 106] on button "Hodnotící pohovory" at bounding box center [405, 112] width 246 height 17
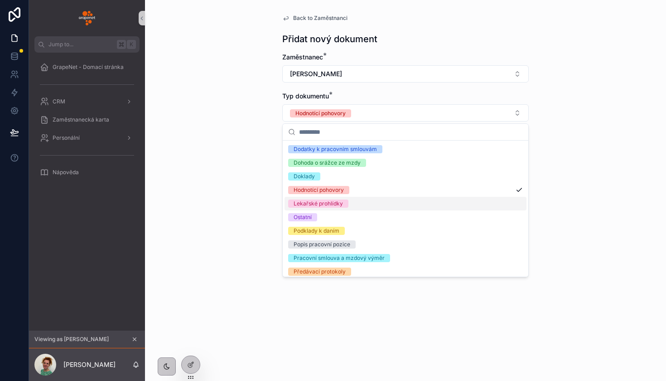
click at [336, 202] on div "Lekařské prohlídky" at bounding box center [318, 203] width 49 height 8
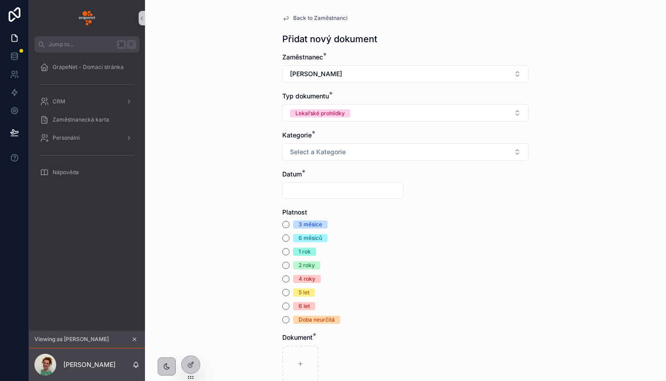
click at [321, 24] on div "Back to Zaměstnanci Přidat nový dokument Zaměstnanec * Robert Lalík Typ dokumen…" at bounding box center [405, 235] width 261 height 470
click at [323, 19] on span "Back to Zaměstnanci" at bounding box center [320, 17] width 54 height 7
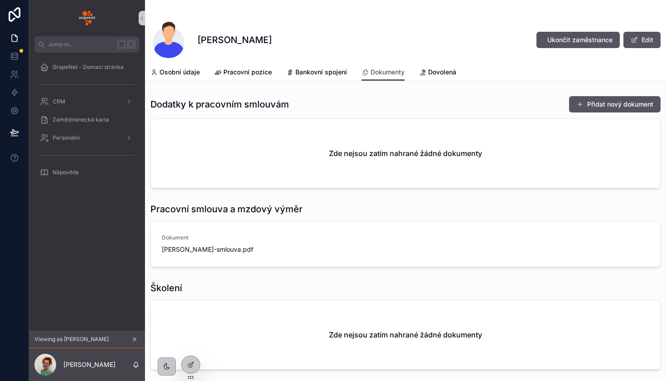
click at [435, 1] on div "Robert Lalík Ukončit zaměstnance Edit" at bounding box center [405, 31] width 510 height 63
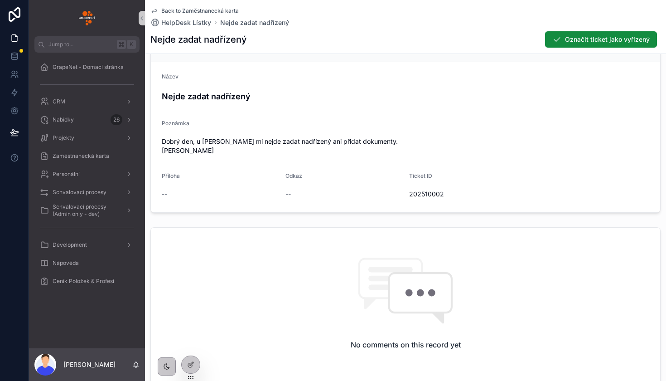
scroll to position [258, 0]
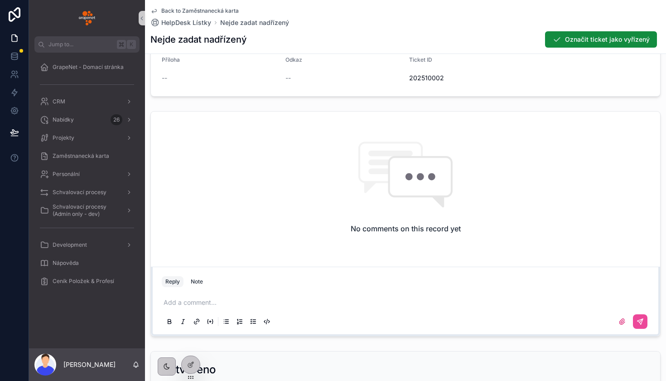
click at [212, 299] on p "scrollable content" at bounding box center [407, 302] width 487 height 9
click at [359, 300] on span "**********" at bounding box center [292, 302] width 135 height 6
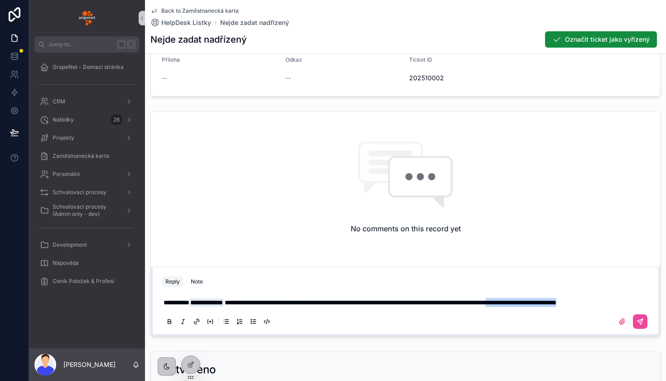
drag, startPoint x: 596, startPoint y: 302, endPoint x: 612, endPoint y: 316, distance: 21.6
click at [611, 307] on p "**********" at bounding box center [407, 302] width 487 height 9
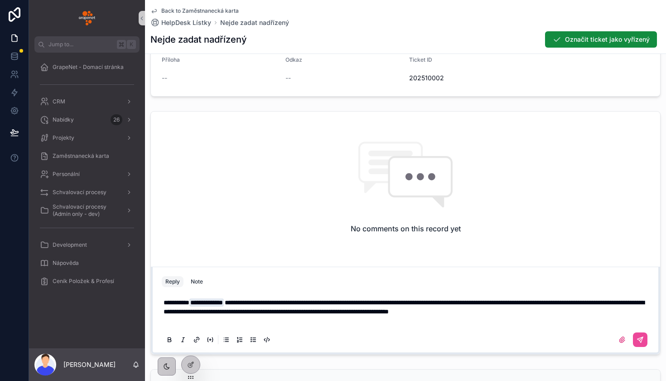
click at [634, 311] on p "**********" at bounding box center [407, 307] width 487 height 18
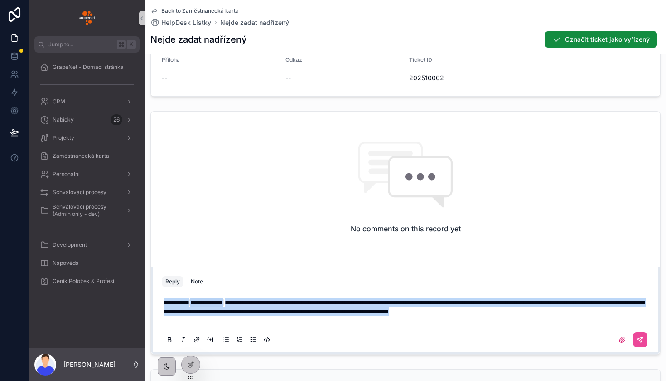
copy p "**********"
click at [639, 336] on icon "scrollable content" at bounding box center [640, 339] width 7 height 7
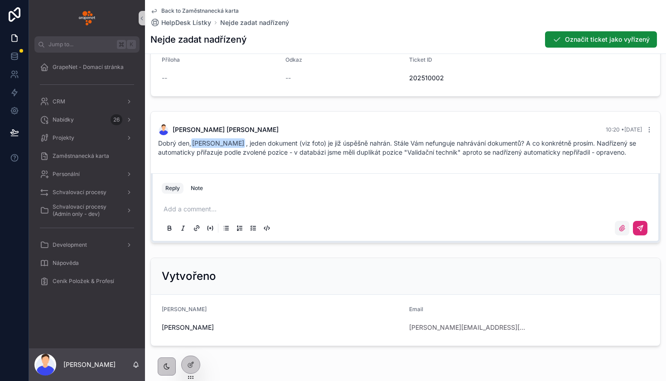
click at [617, 229] on label "scrollable content" at bounding box center [622, 228] width 14 height 14
click at [0, 0] on input "scrollable content" at bounding box center [0, 0] width 0 height 0
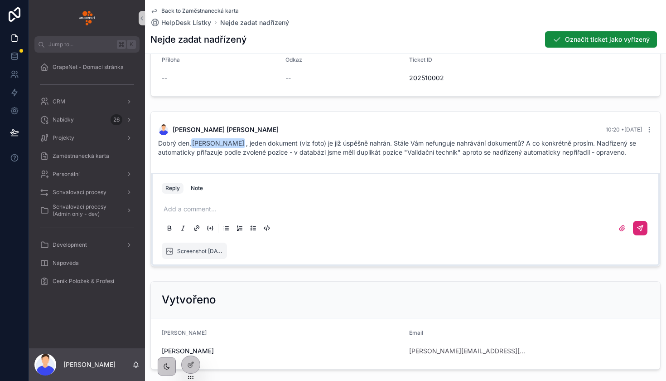
click at [644, 227] on button "scrollable content" at bounding box center [640, 228] width 14 height 14
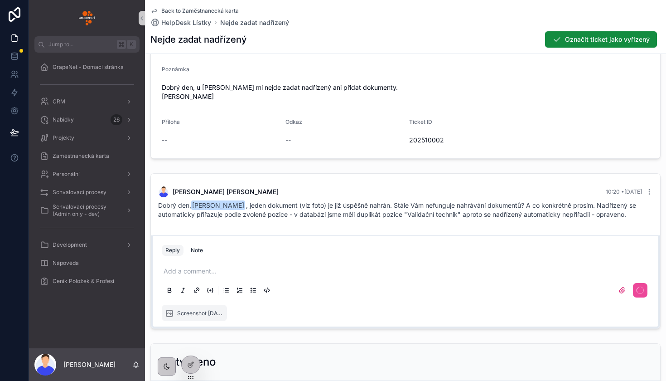
scroll to position [165, 0]
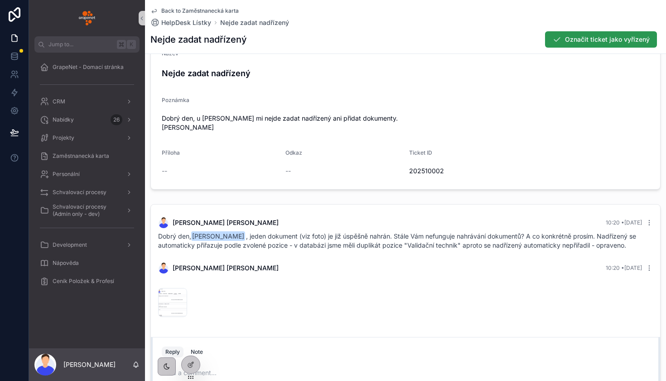
click at [574, 45] on button "Označit ticket jako vyřízený" at bounding box center [601, 39] width 112 height 16
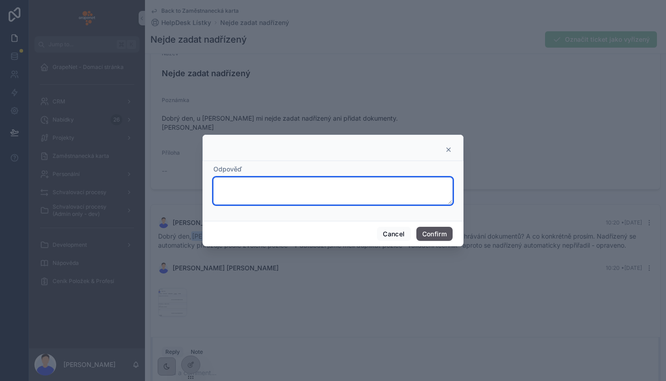
click at [268, 181] on textarea at bounding box center [332, 190] width 239 height 27
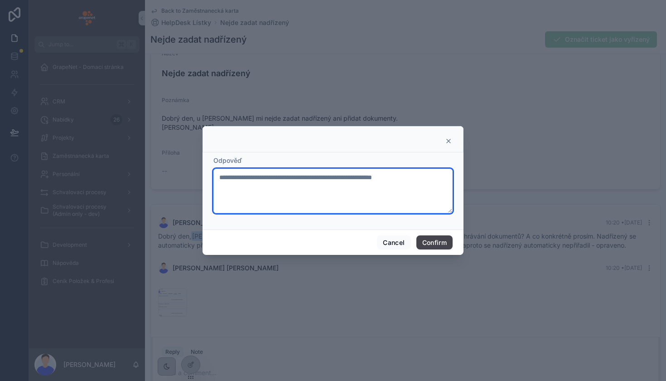
type textarea "**********"
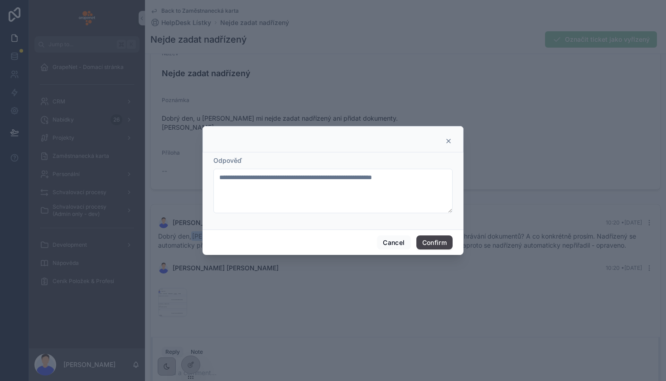
click at [423, 235] on button "Confirm" at bounding box center [434, 242] width 36 height 14
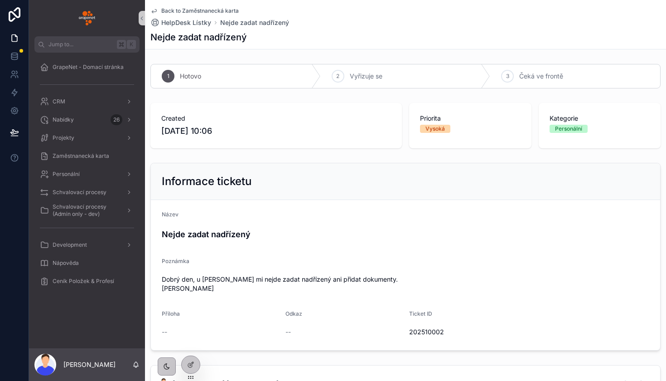
scroll to position [0, 0]
click at [163, 16] on div "Back to Zaměstnanecká karta HelpDesk Lístky Nejde zadat nadřízený" at bounding box center [219, 17] width 139 height 20
click at [169, 8] on span "Back to Zaměstnanecká karta" at bounding box center [199, 10] width 77 height 7
